Goal: Task Accomplishment & Management: Complete application form

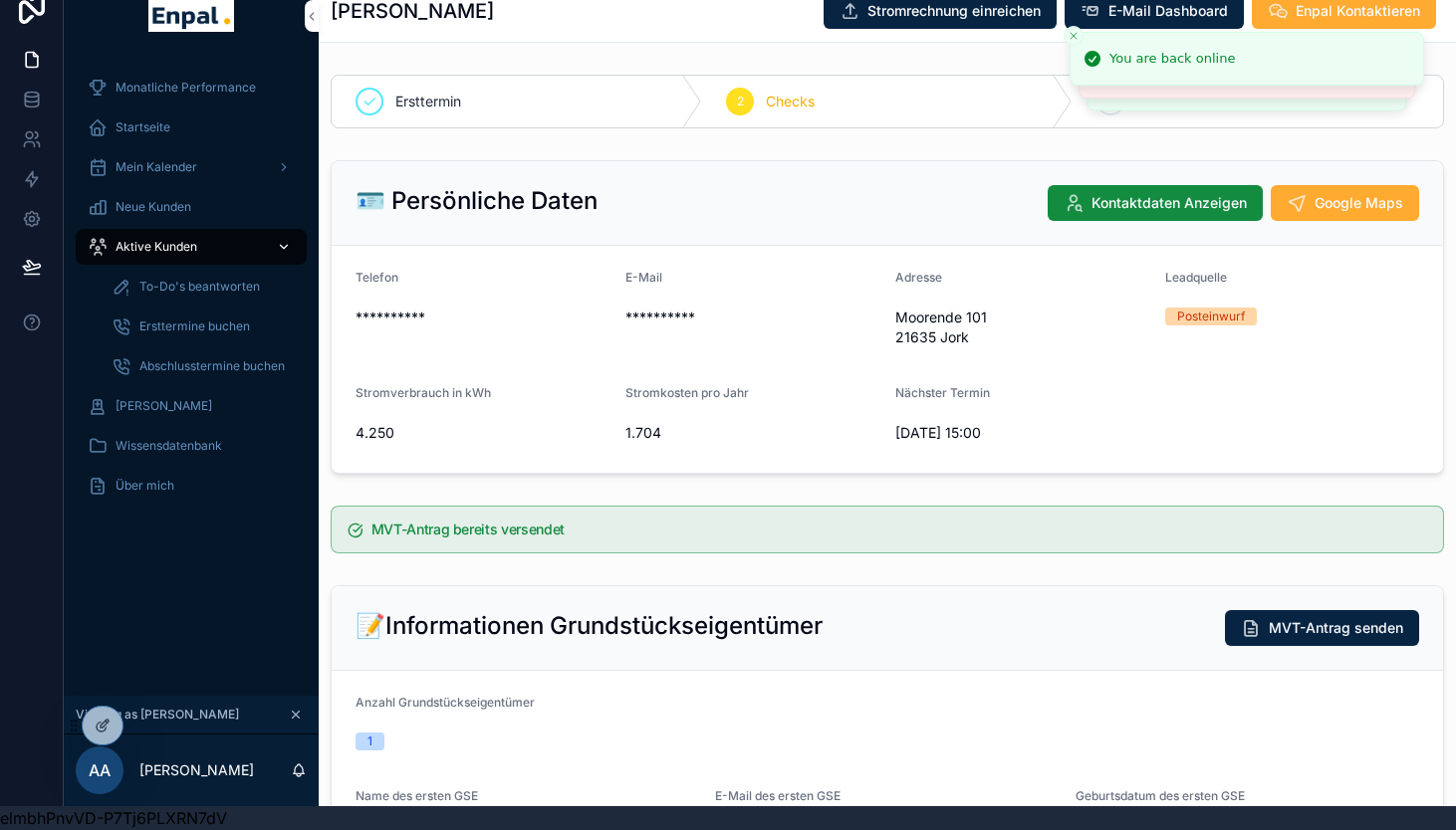
scroll to position [142, 0]
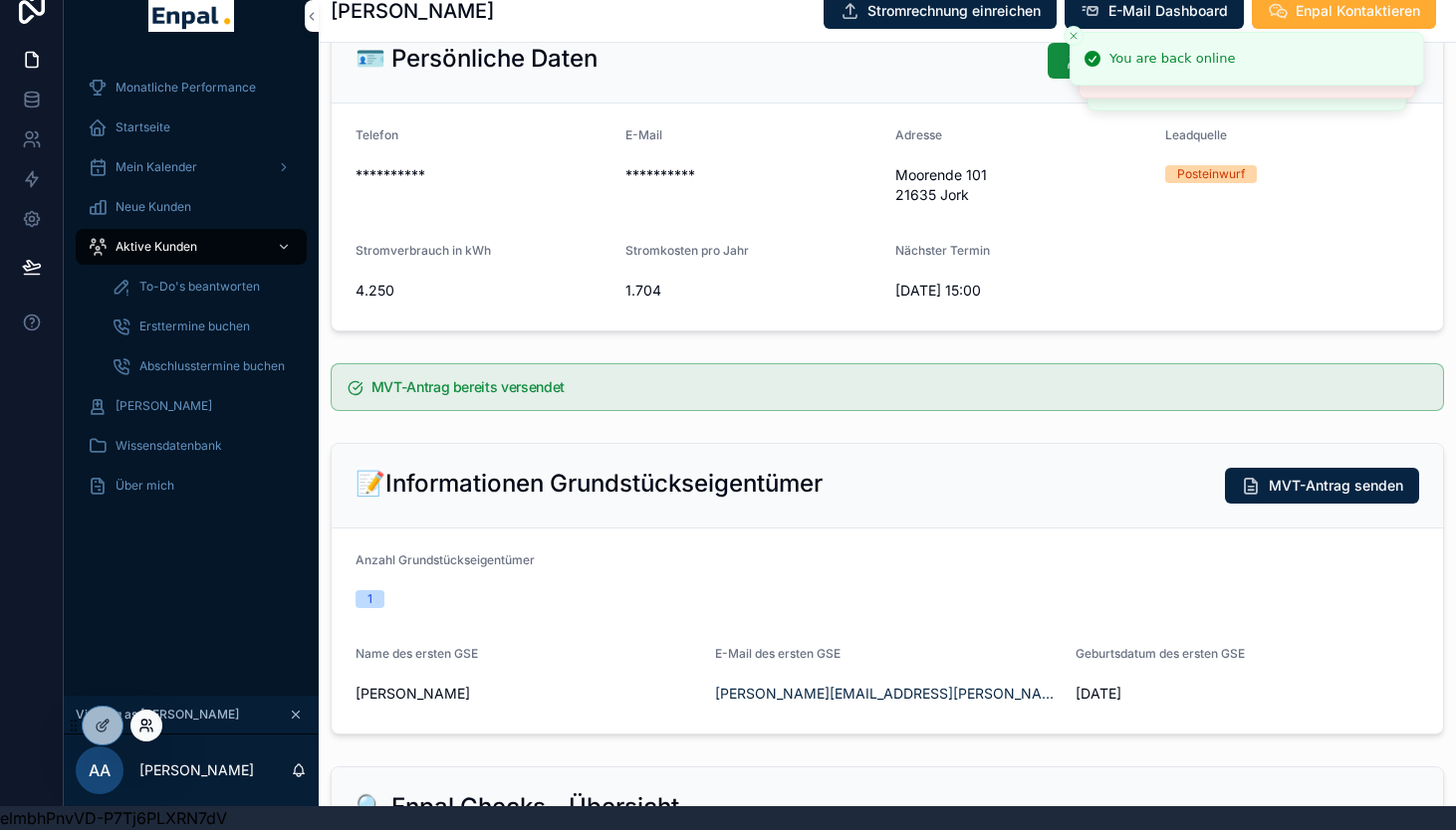
click at [142, 720] on icon at bounding box center [144, 721] width 5 height 5
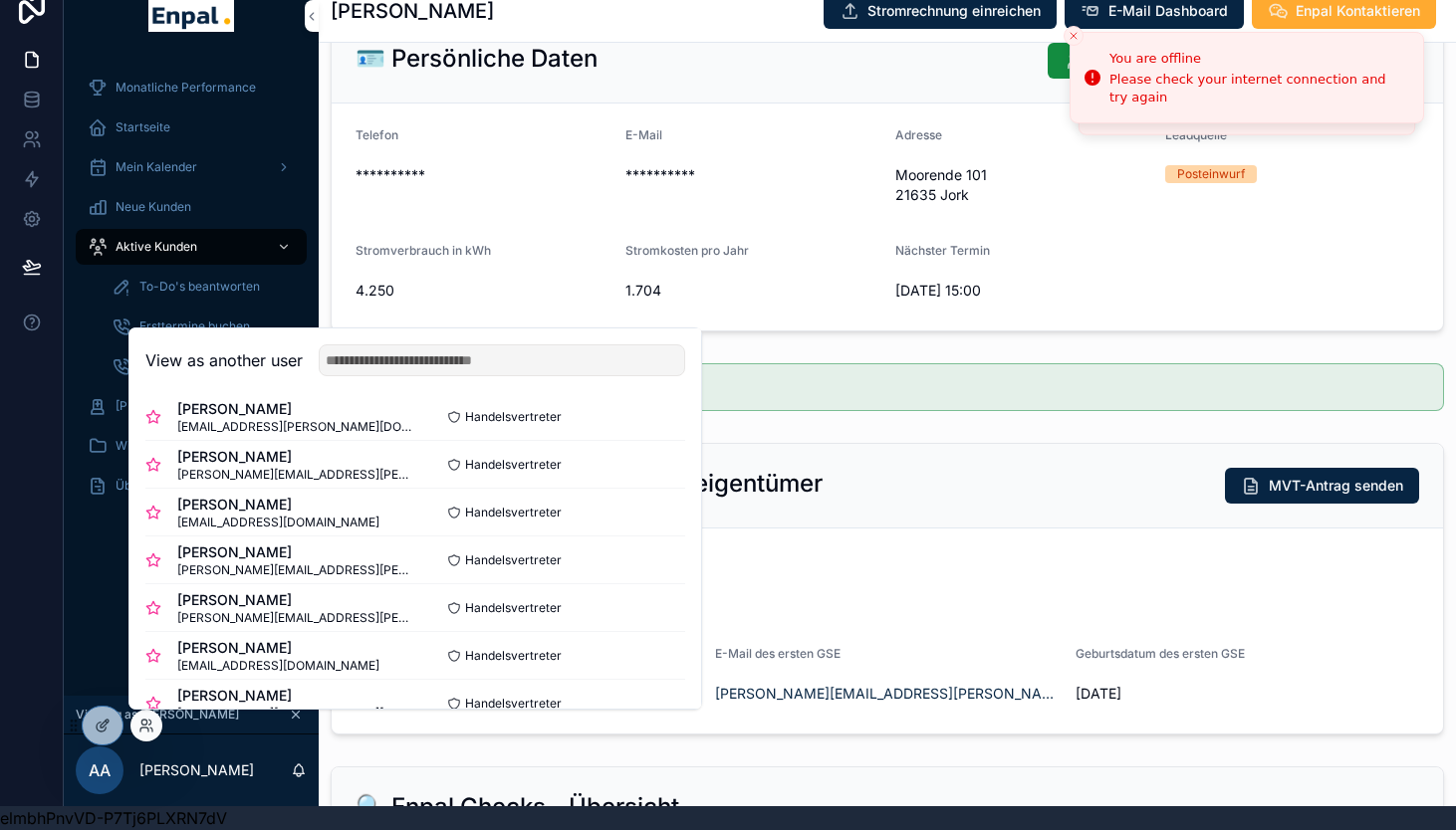
scroll to position [340, 0]
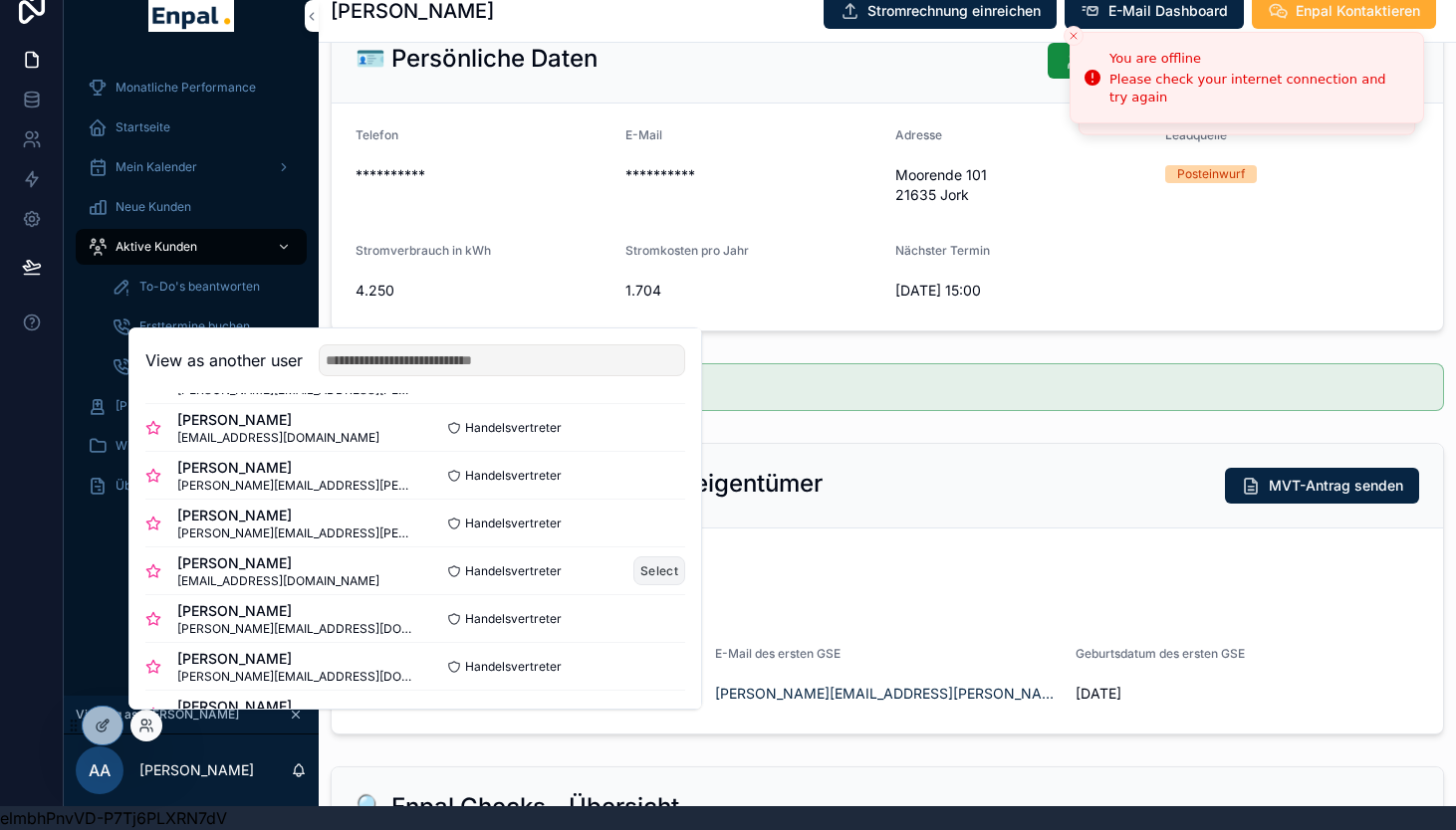
click at [666, 577] on button "Select" at bounding box center [660, 571] width 52 height 29
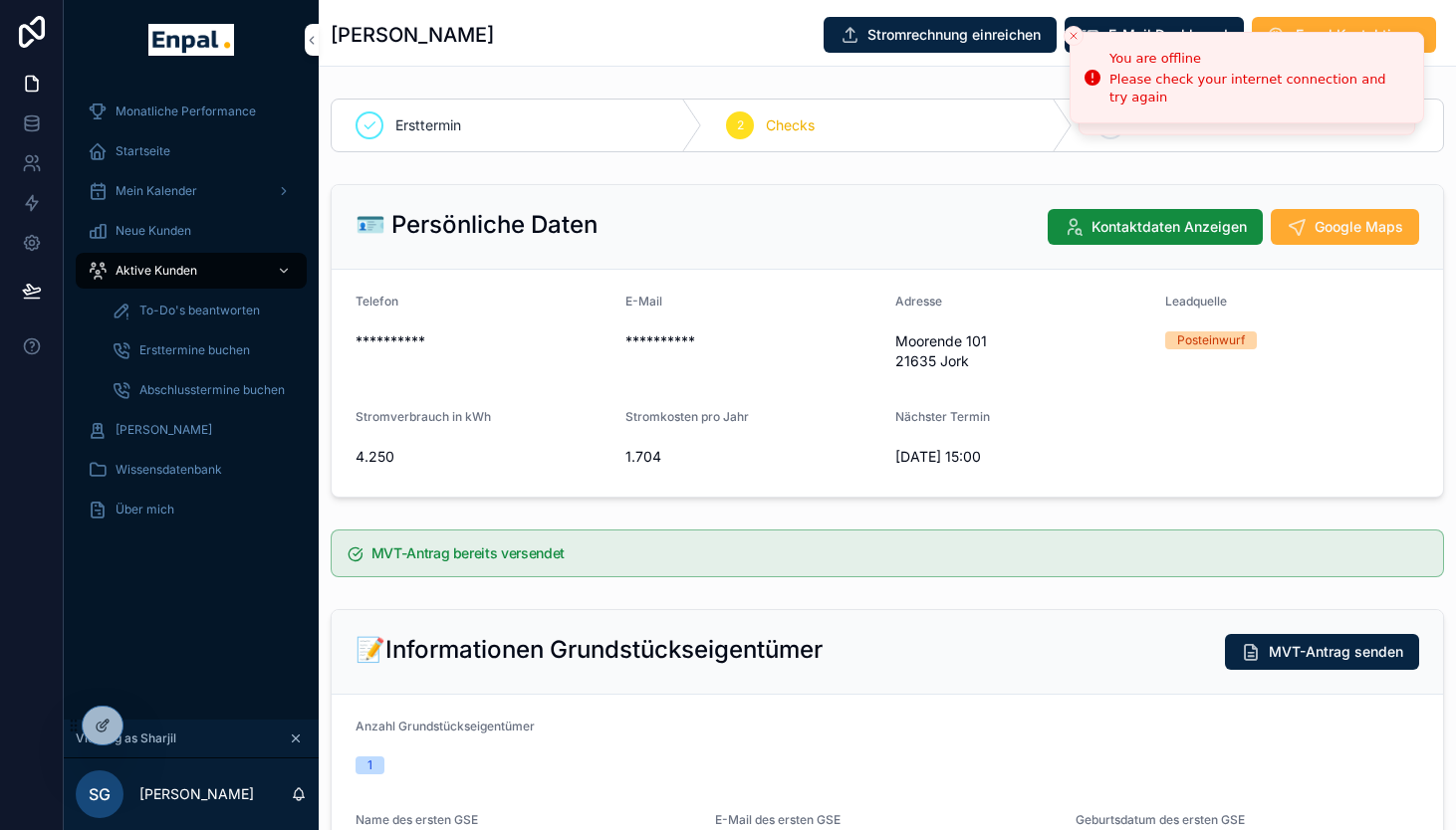
scroll to position [24, 0]
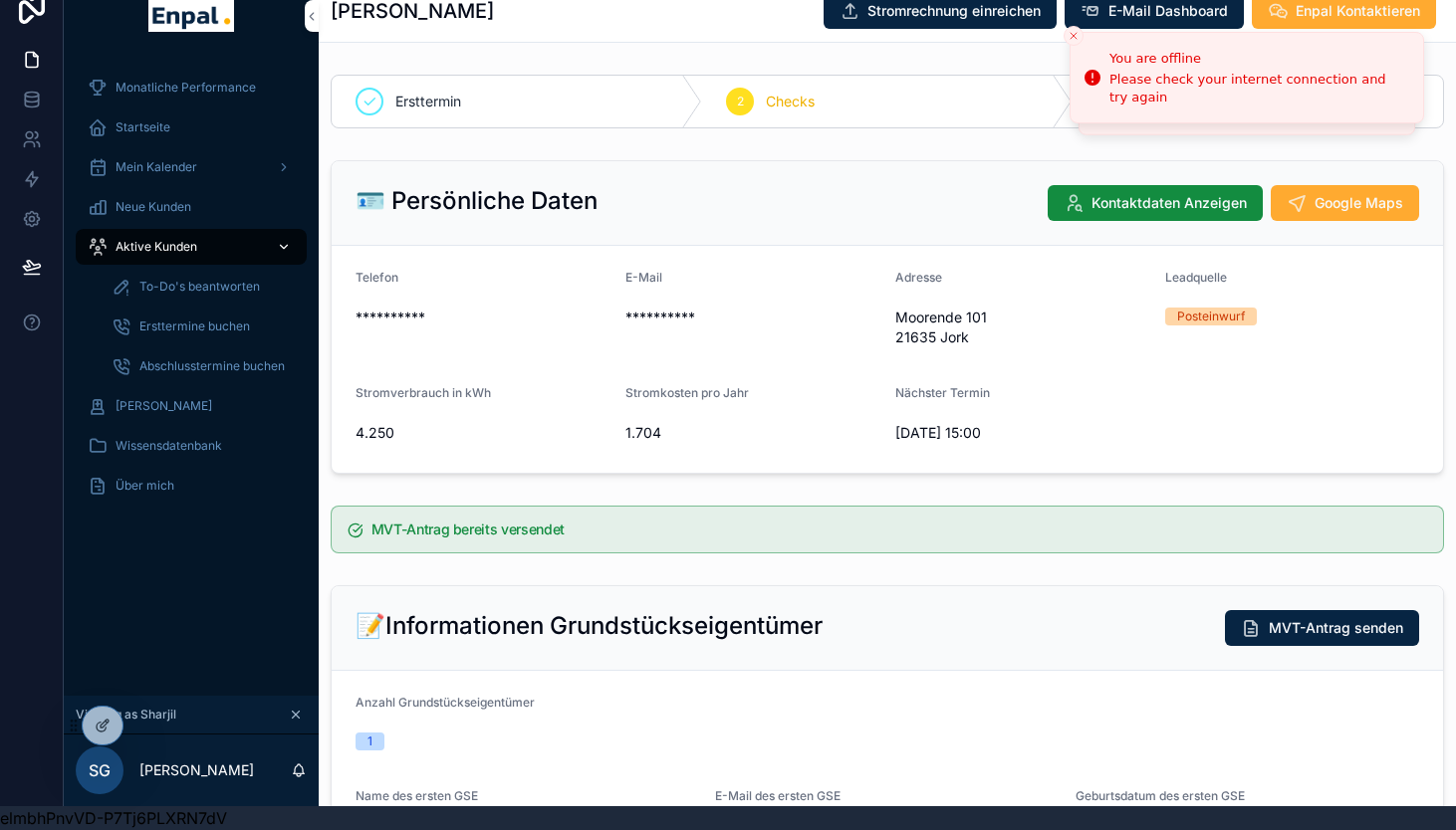
click at [193, 247] on span "Aktive Kunden" at bounding box center [156, 247] width 82 height 16
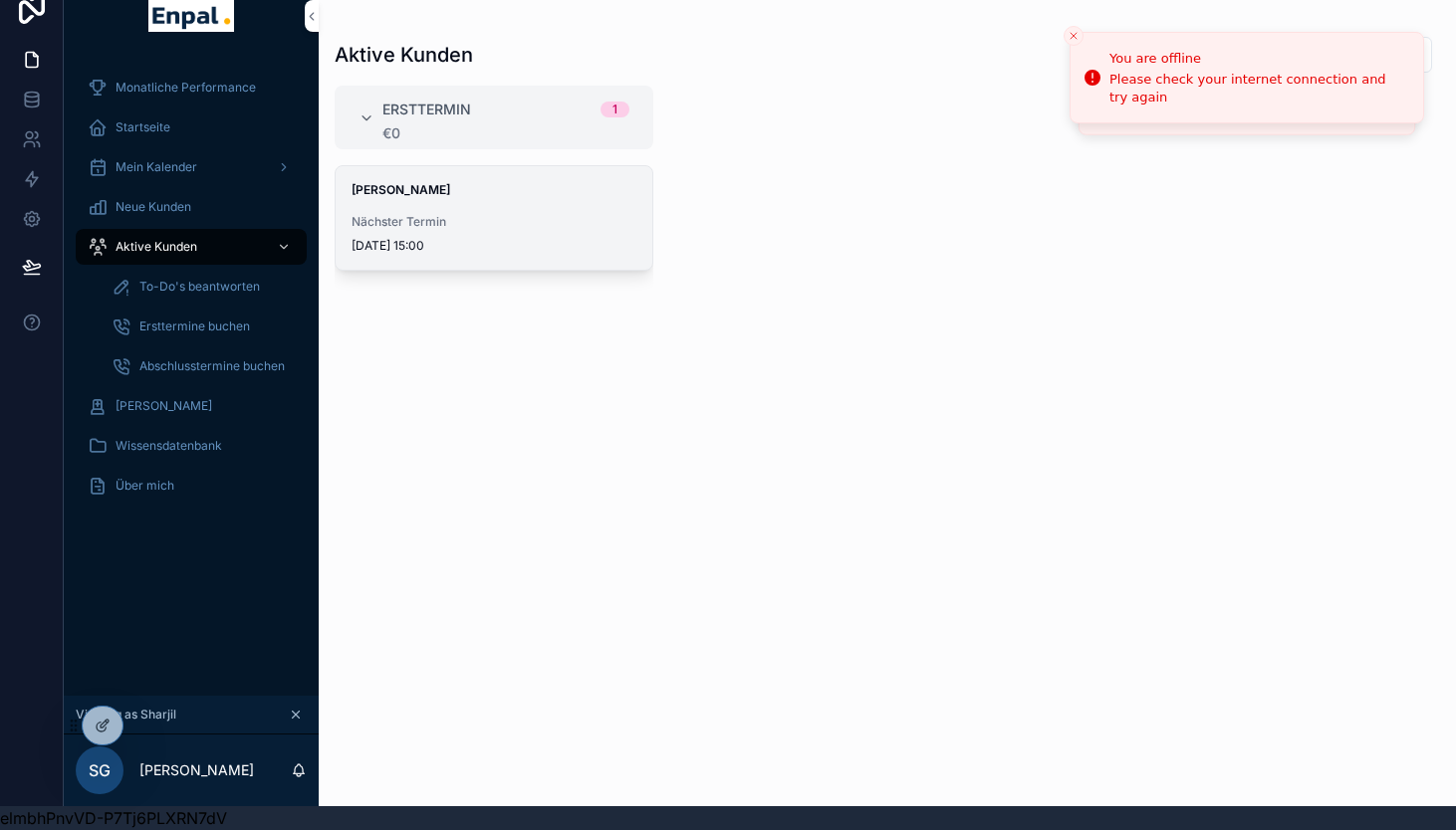
click at [505, 236] on div "Nächster Termin [DATE] 15:00" at bounding box center [494, 234] width 285 height 40
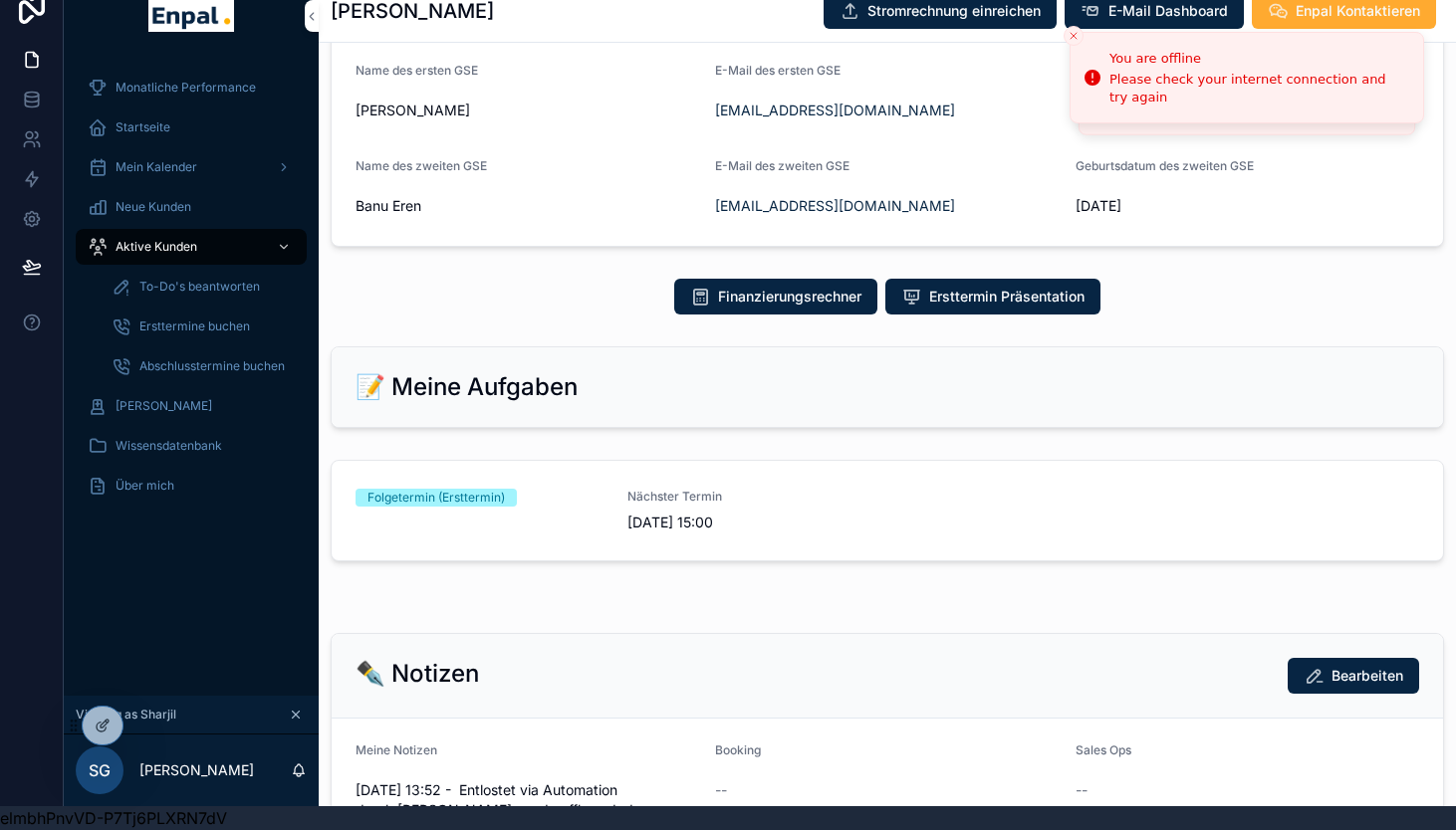
scroll to position [738, 0]
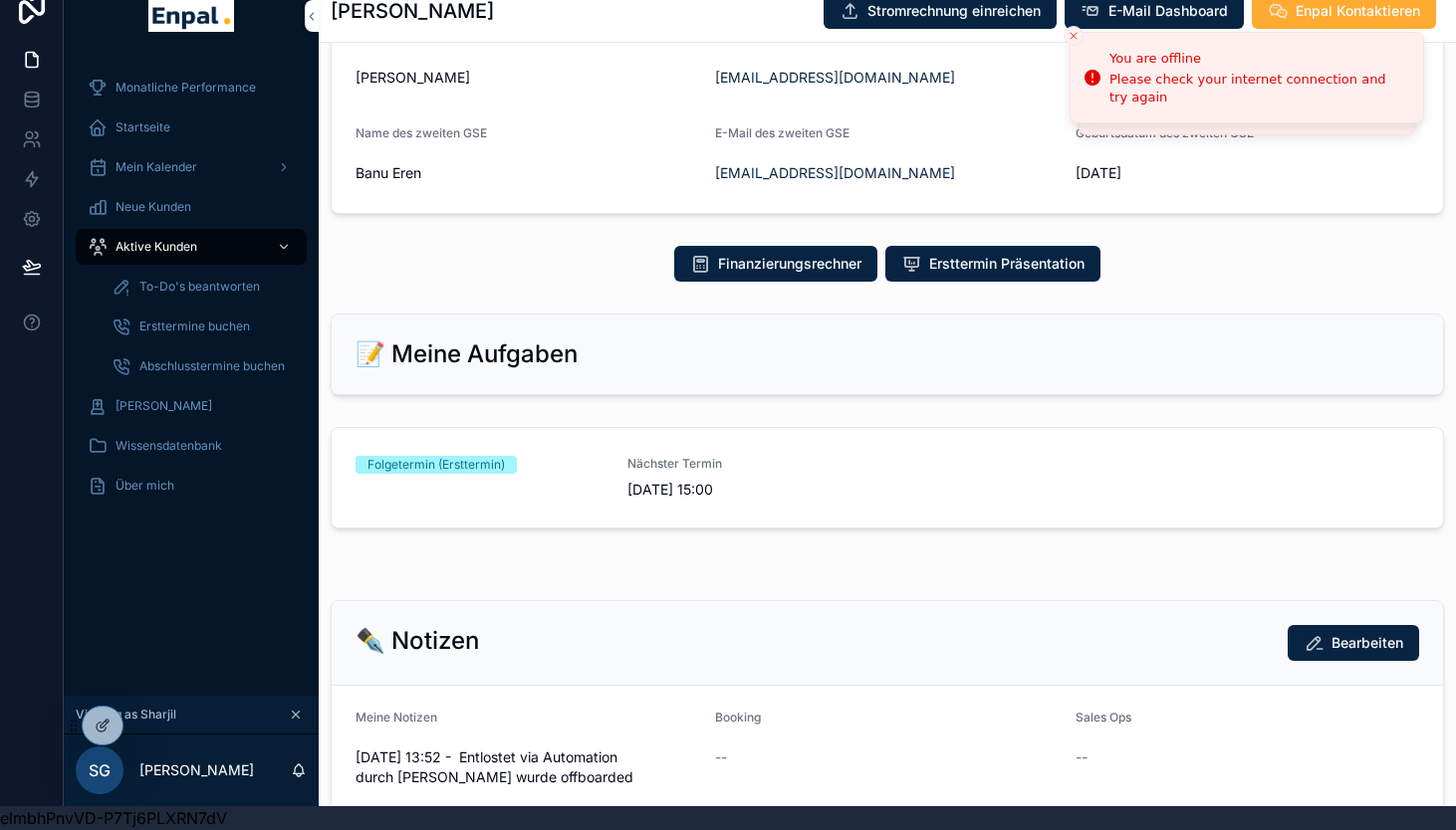
click at [665, 500] on span "[DATE] 15:00" at bounding box center [751, 490] width 248 height 20
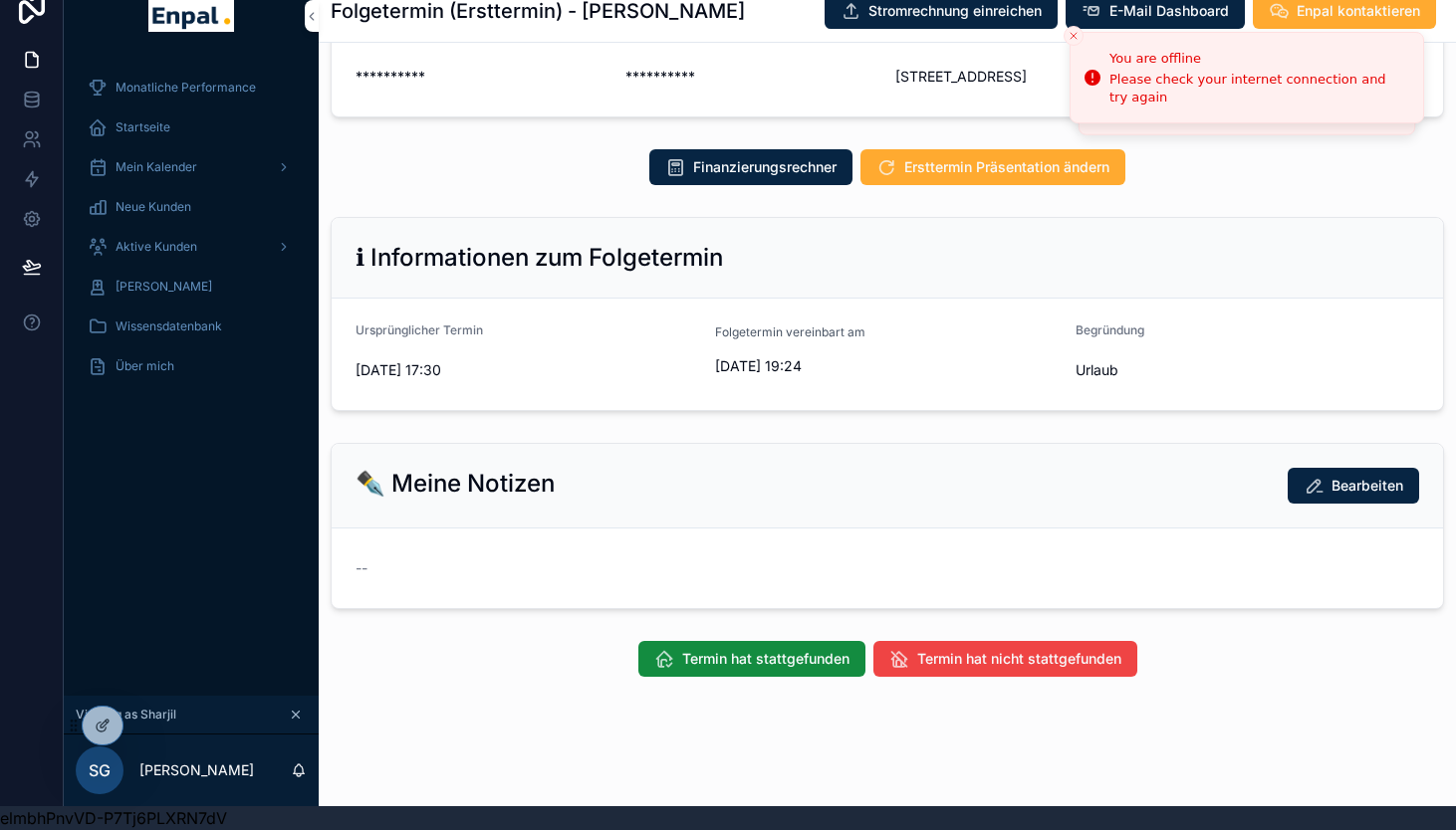
scroll to position [409, 0]
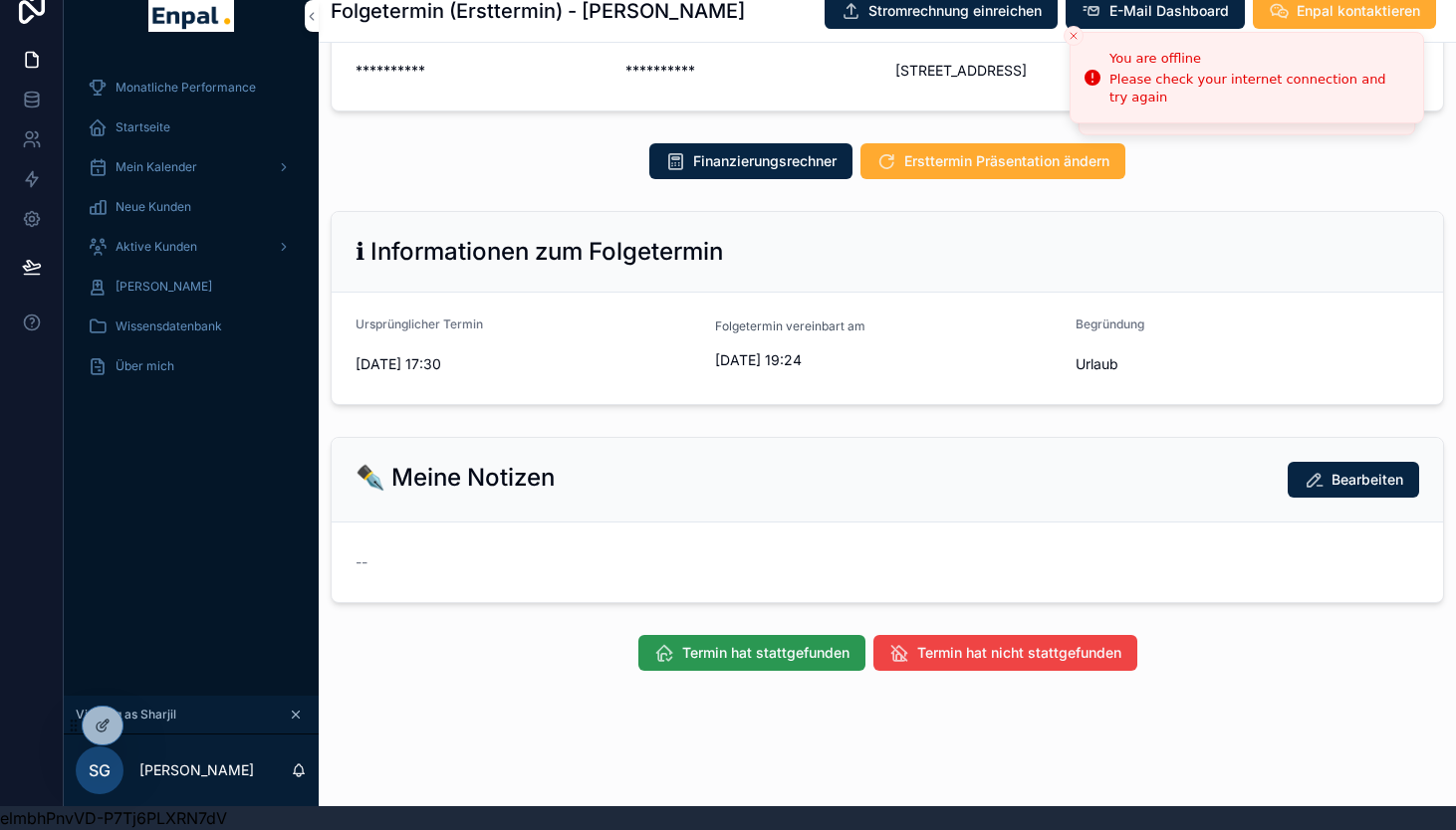
click at [735, 652] on span "Termin hat stattgefunden" at bounding box center [765, 653] width 167 height 20
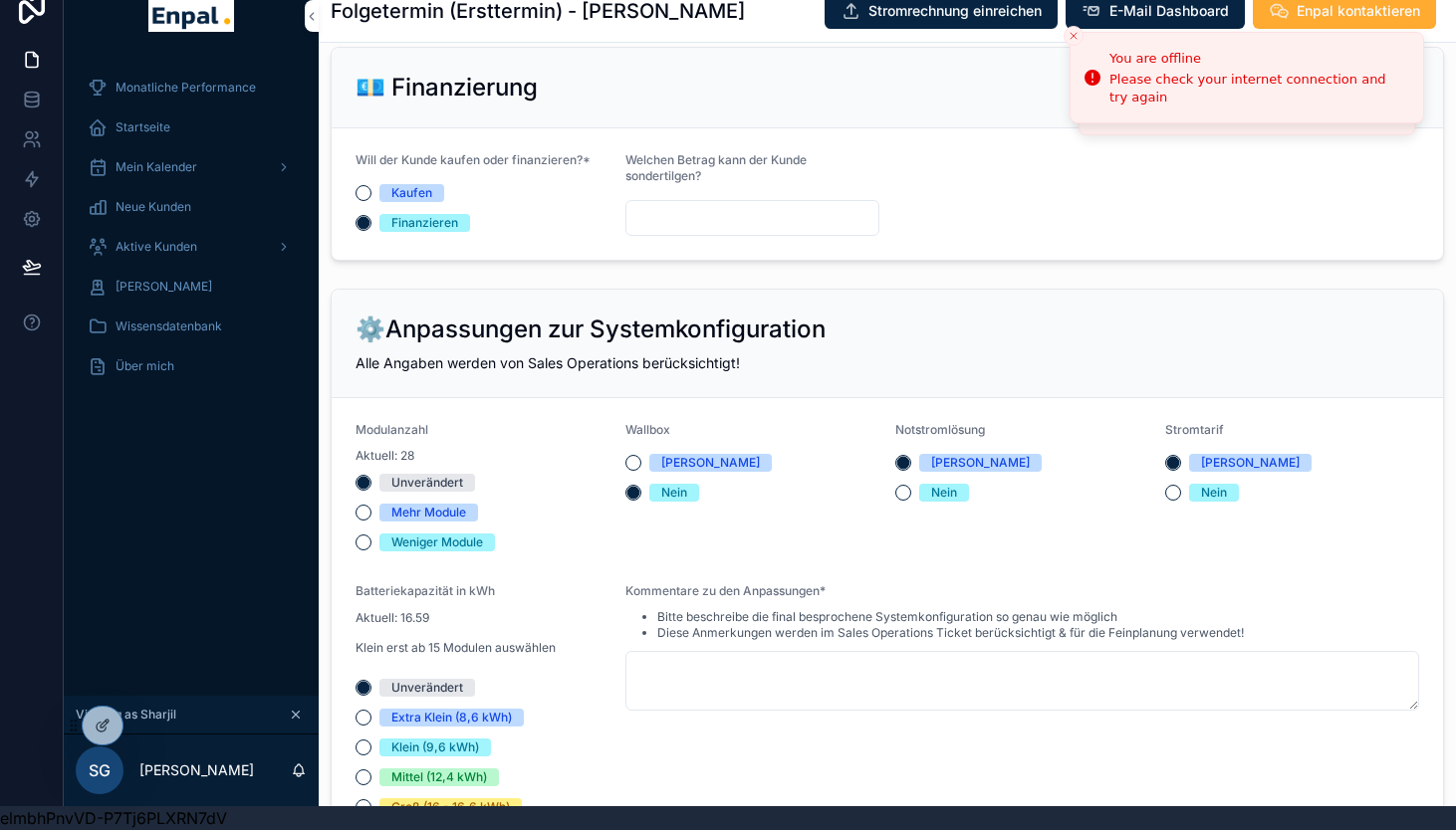
scroll to position [2053, 0]
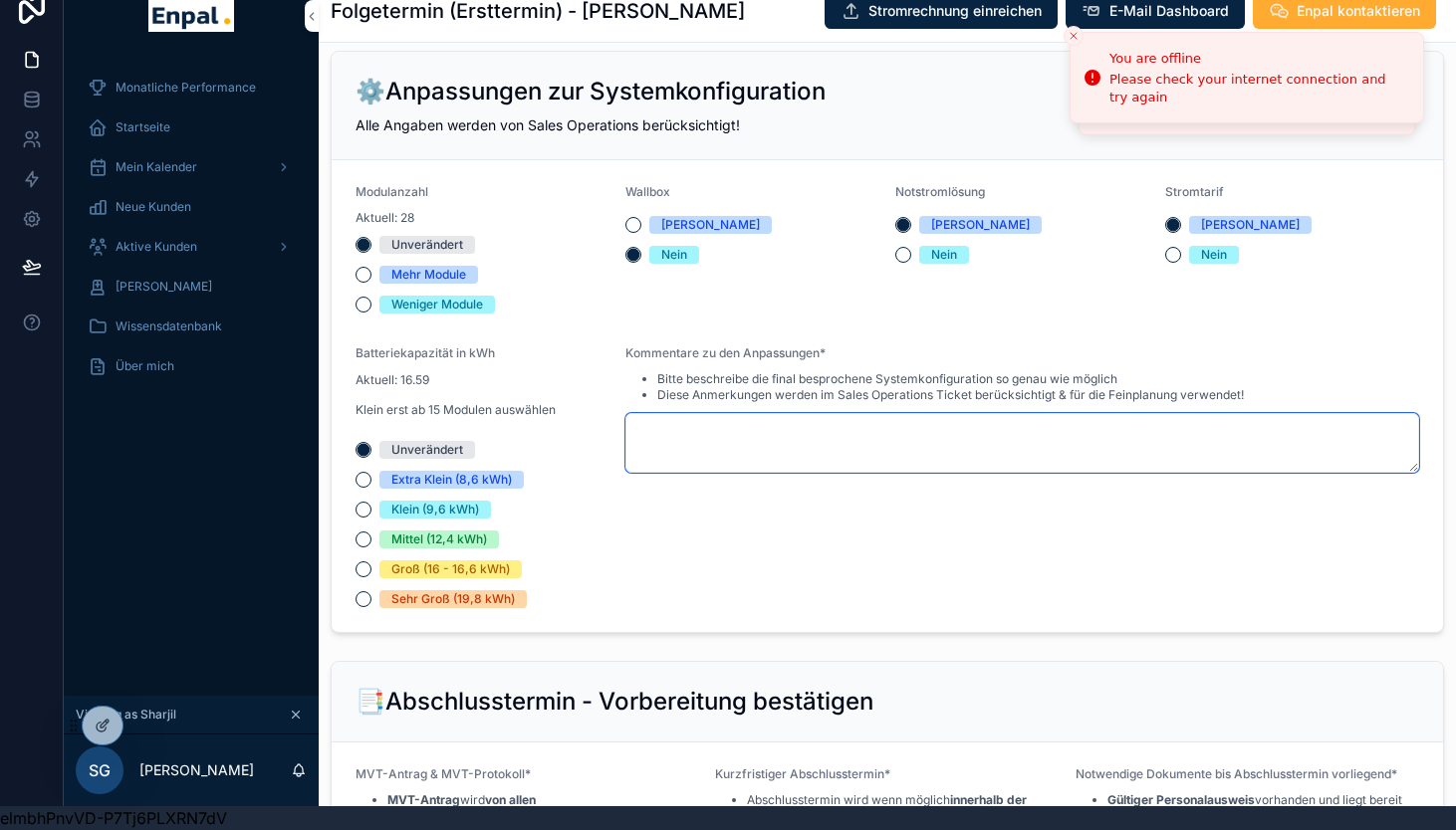
click at [716, 473] on textarea "scrollable content" at bounding box center [1022, 443] width 793 height 60
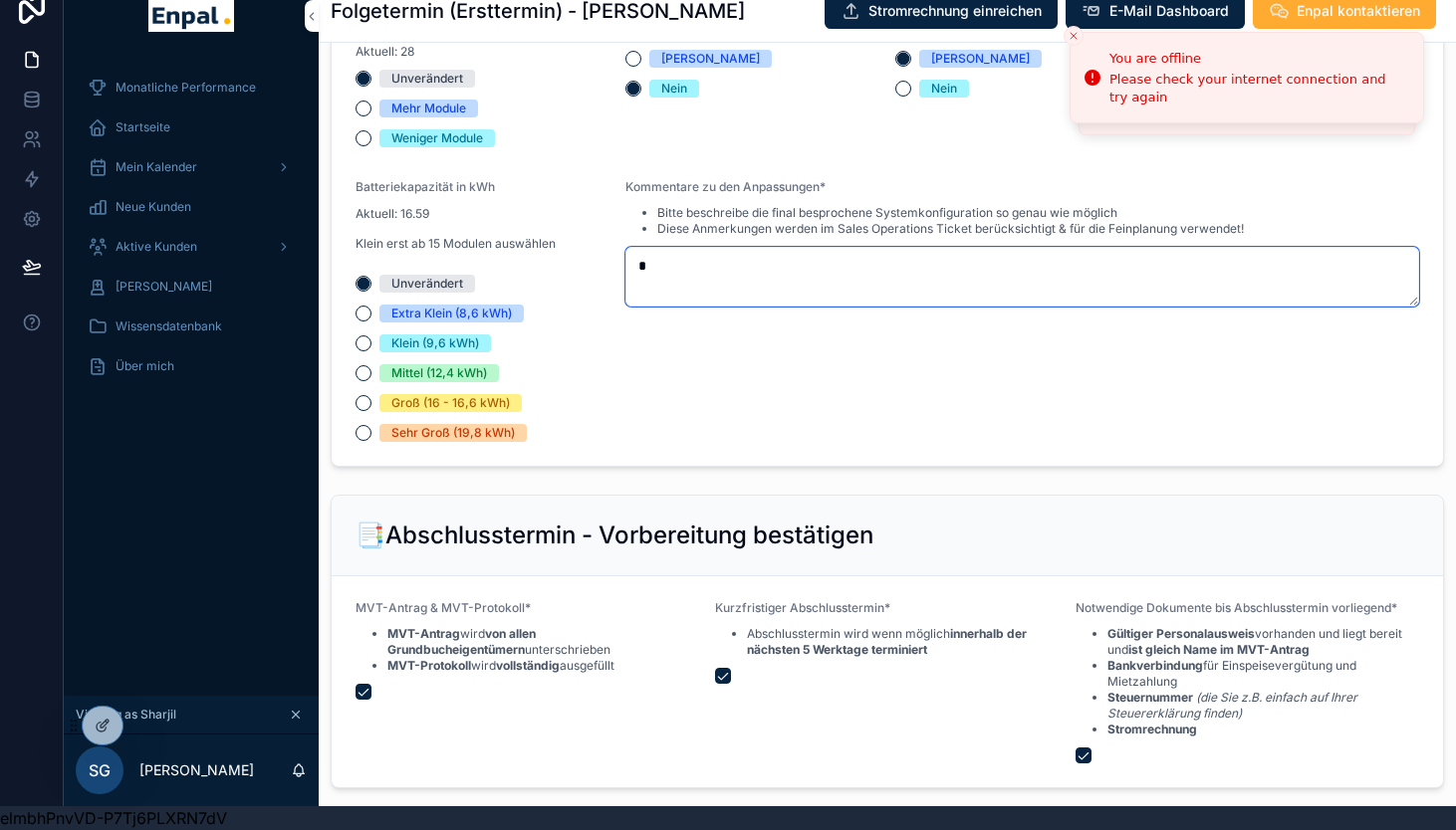
scroll to position [2841, 0]
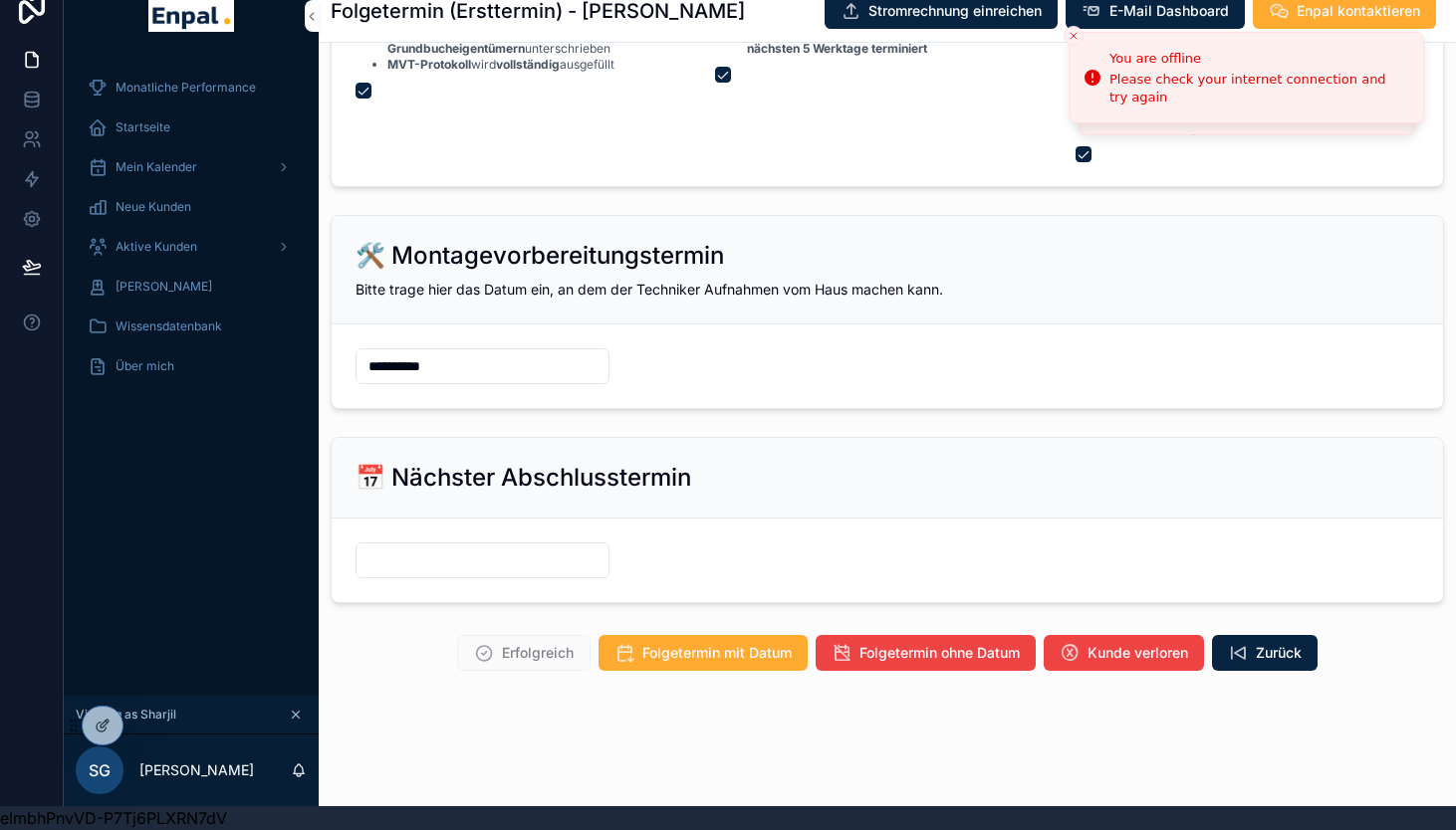
type textarea "*"
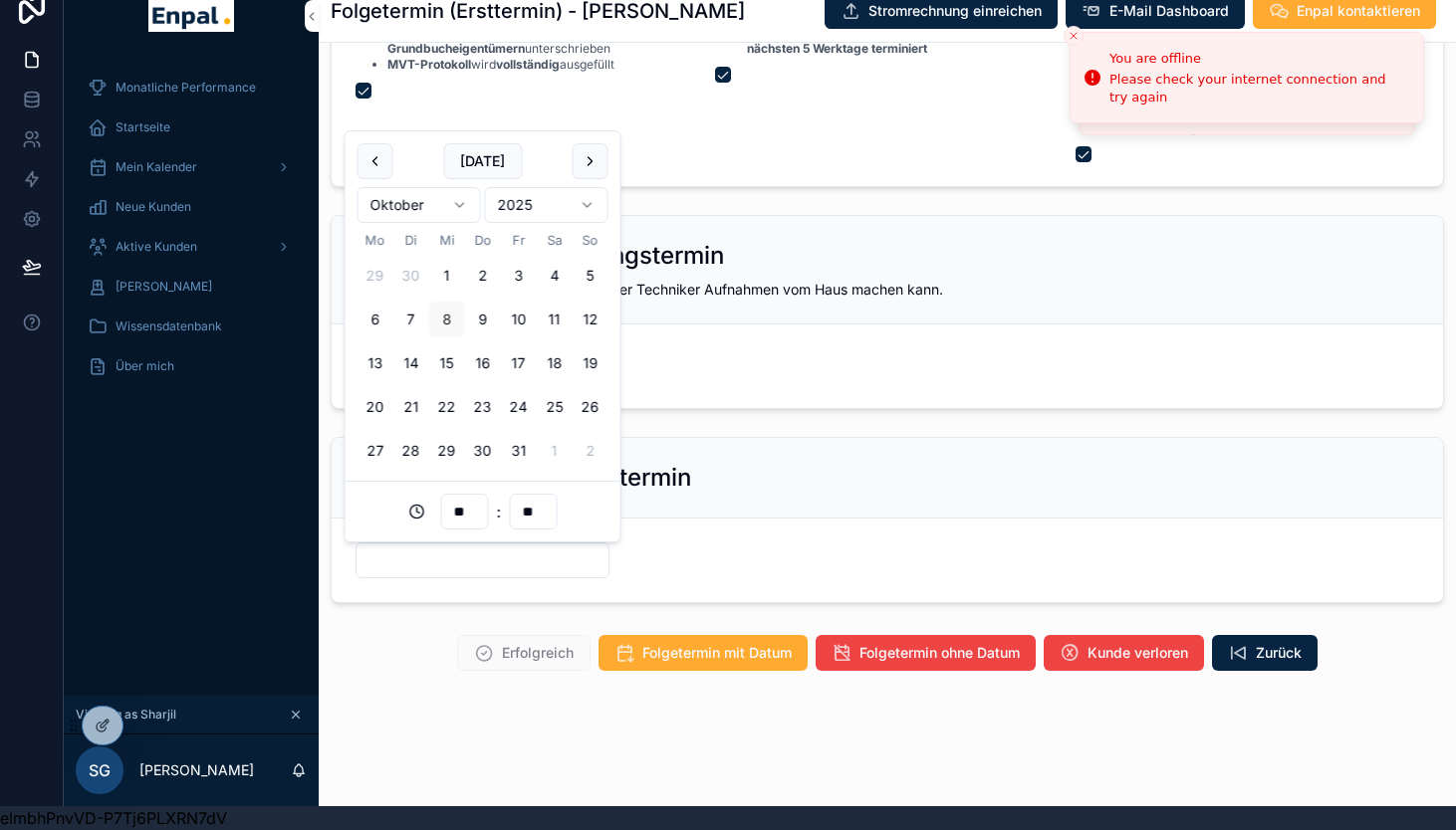
click at [419, 558] on input "scrollable content" at bounding box center [482, 561] width 252 height 28
click at [415, 404] on button "21" at bounding box center [412, 408] width 36 height 36
click at [466, 512] on input "**" at bounding box center [464, 512] width 46 height 28
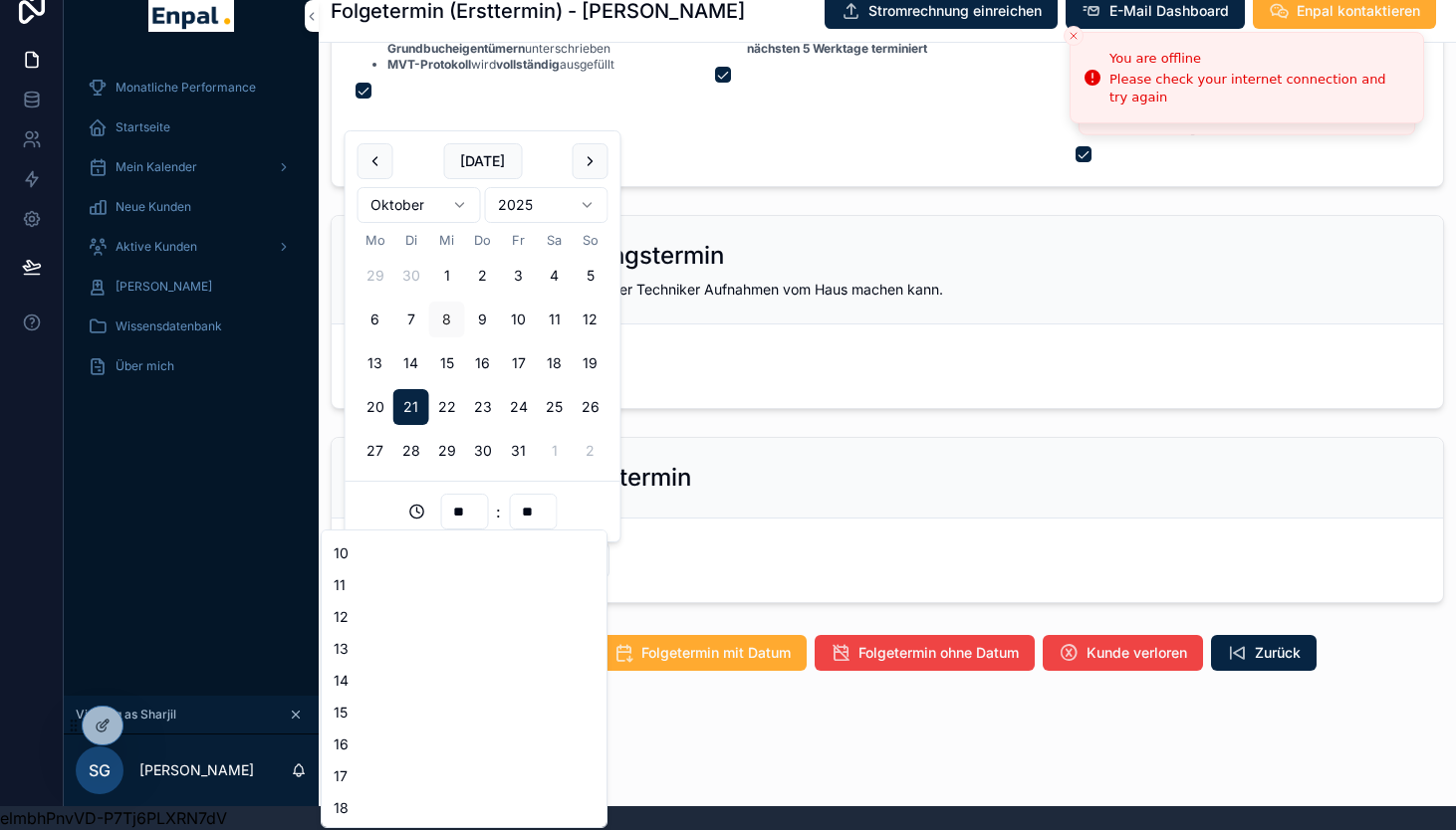
scroll to position [317, 0]
click at [356, 717] on div "15" at bounding box center [464, 711] width 277 height 32
type input "**********"
type input "**"
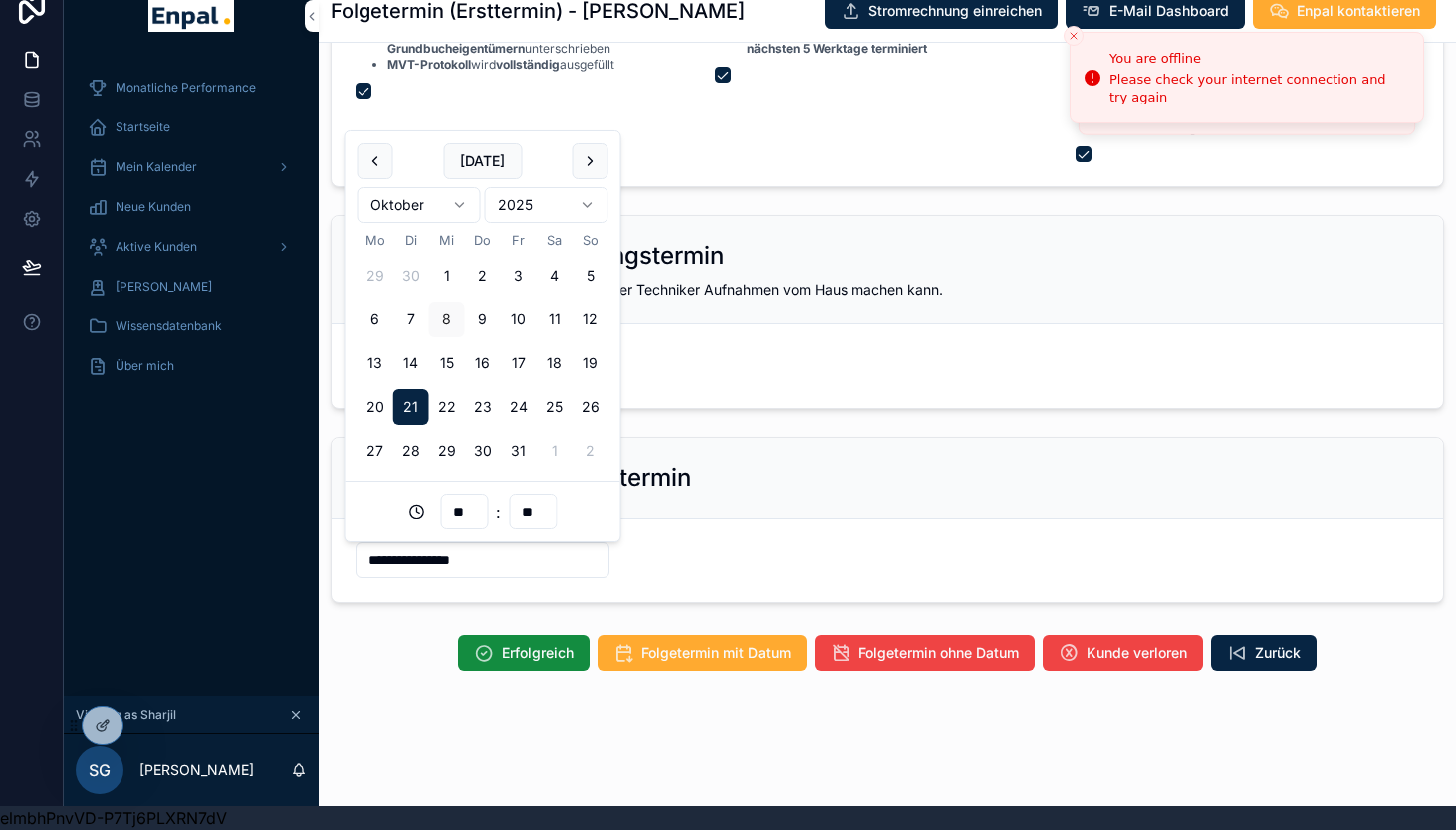
click at [701, 567] on form "**********" at bounding box center [887, 561] width 1111 height 84
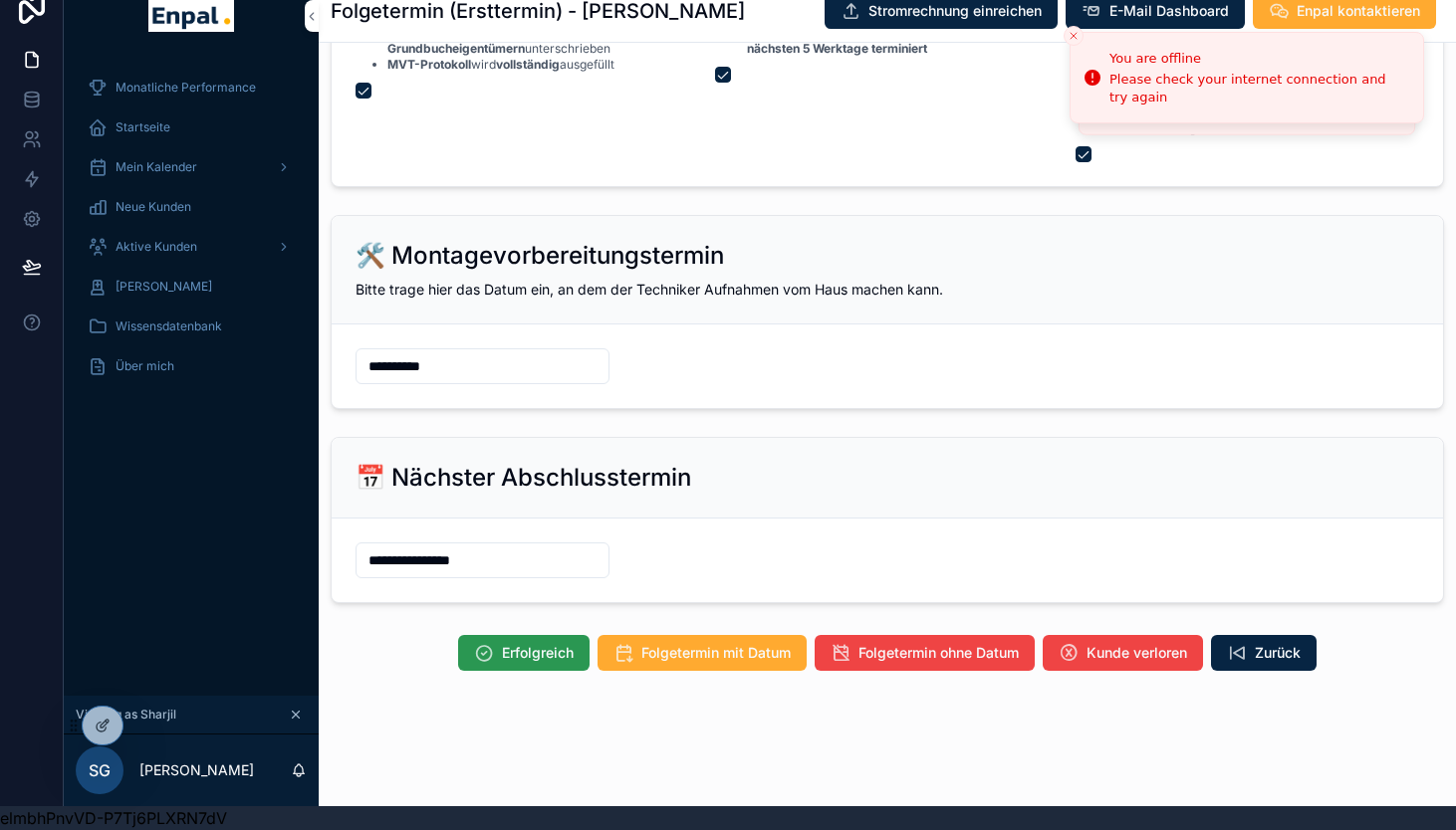
click at [539, 649] on span "Erfolgreich" at bounding box center [538, 653] width 72 height 20
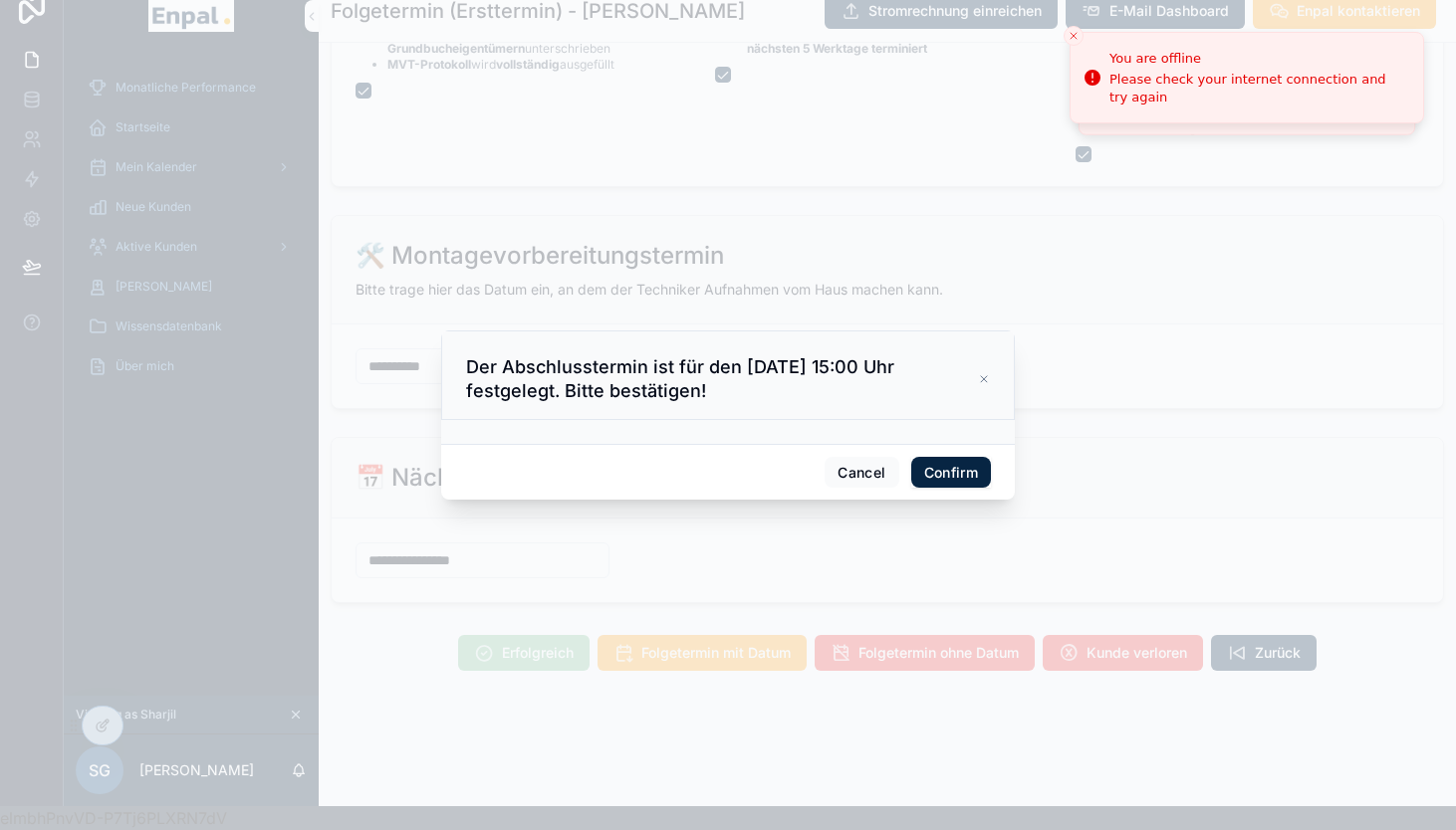
click at [958, 478] on button "Confirm" at bounding box center [951, 473] width 80 height 32
